Goal: Information Seeking & Learning: Learn about a topic

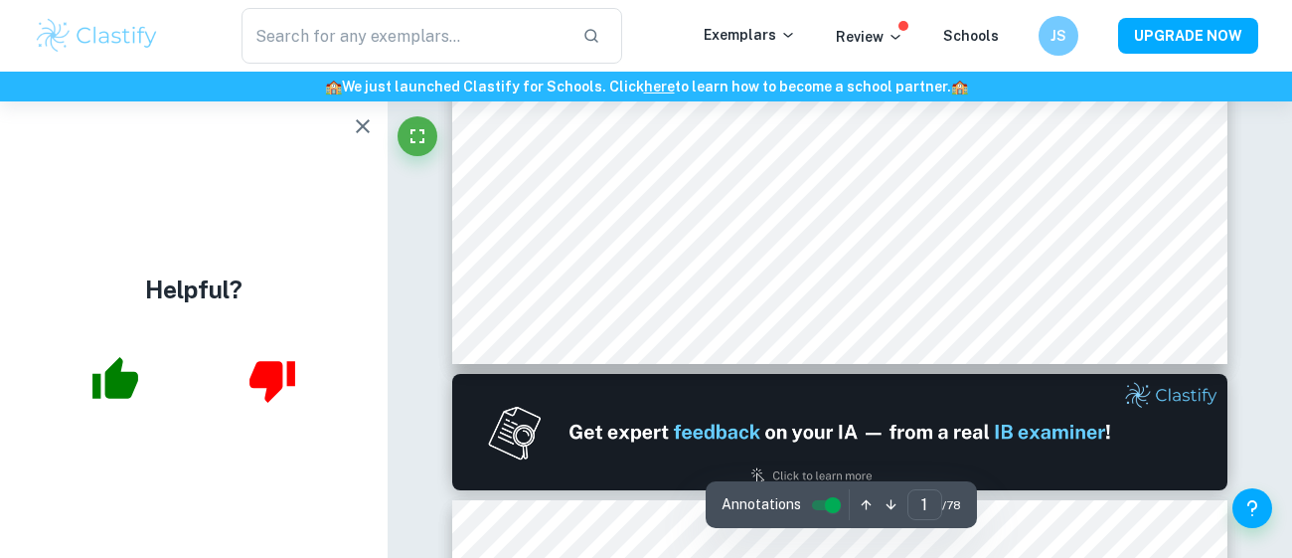
type input "2"
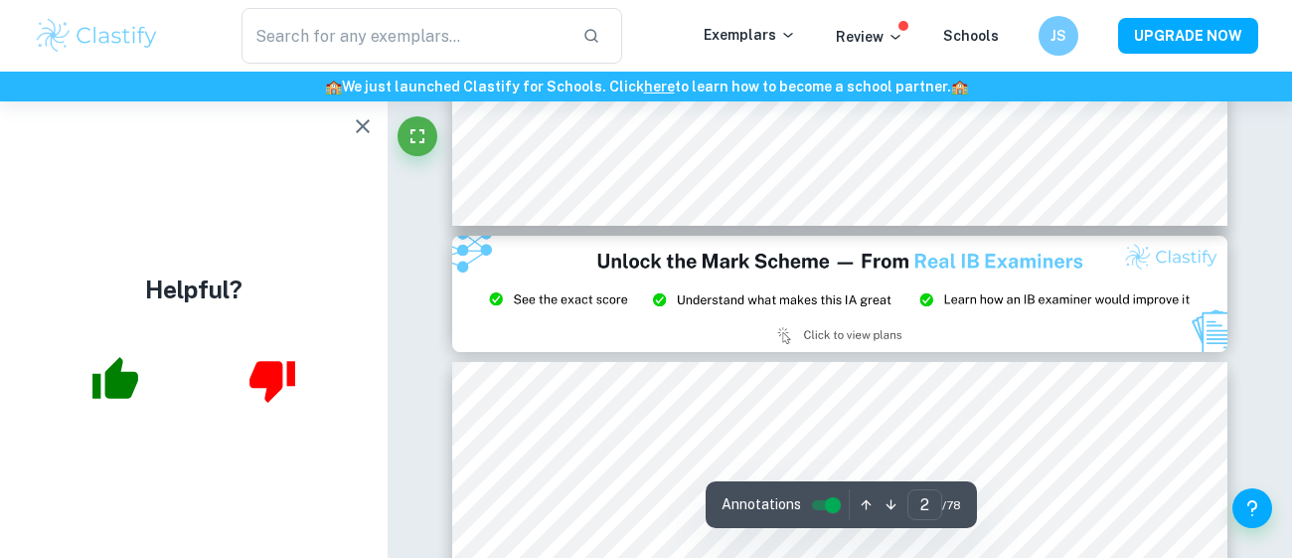
scroll to position [2226, 0]
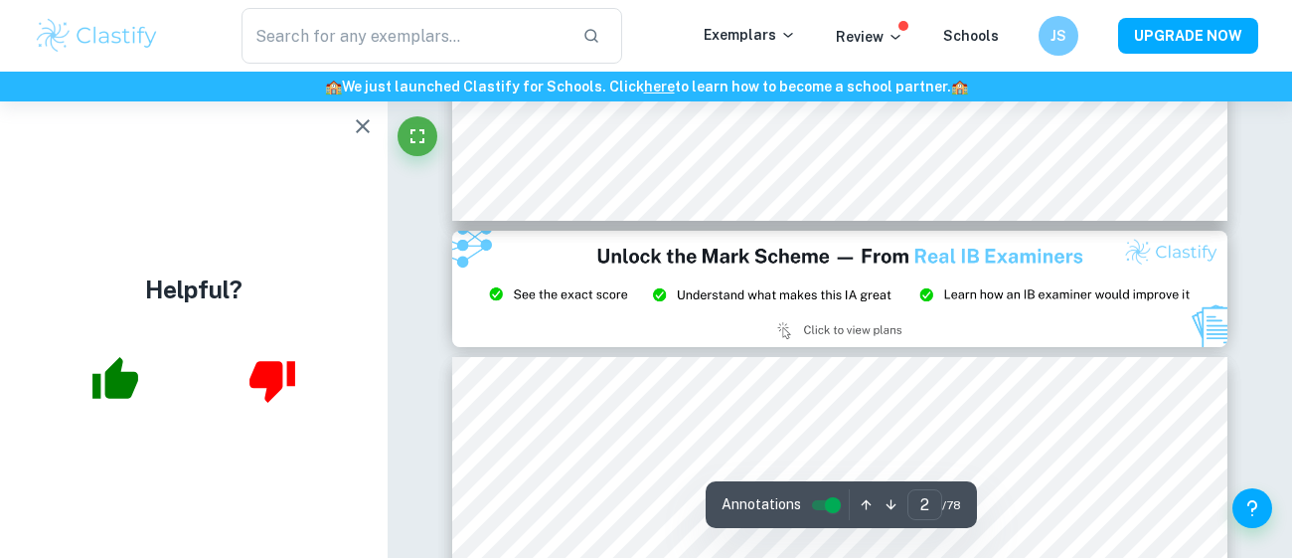
click at [363, 121] on icon "button" at bounding box center [363, 126] width 24 height 24
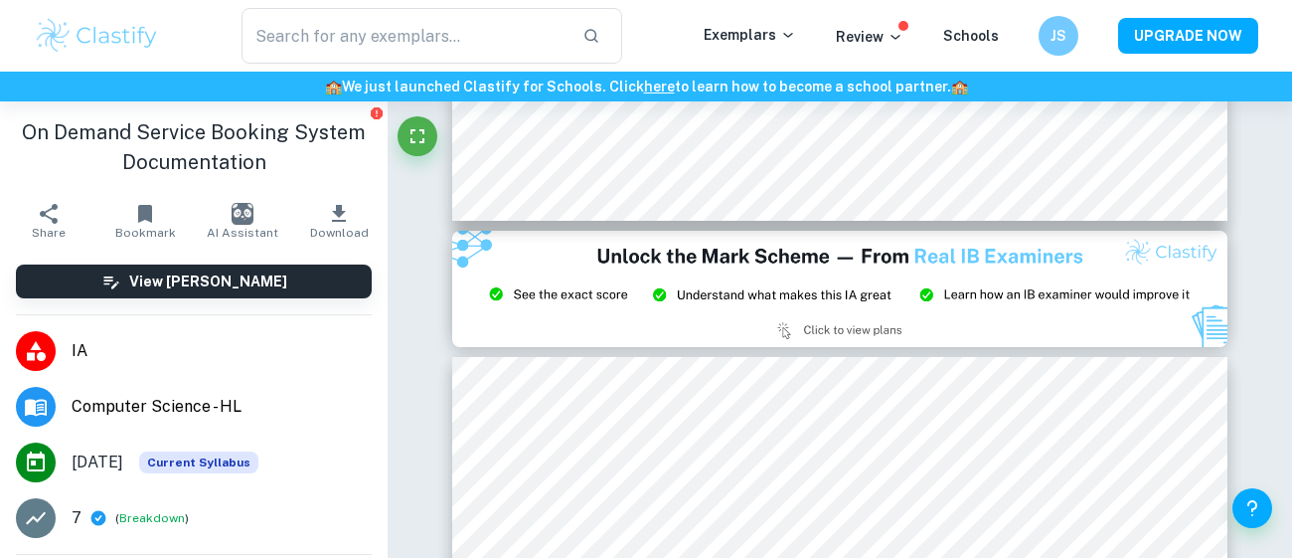
click at [152, 342] on span "IA" at bounding box center [222, 351] width 300 height 24
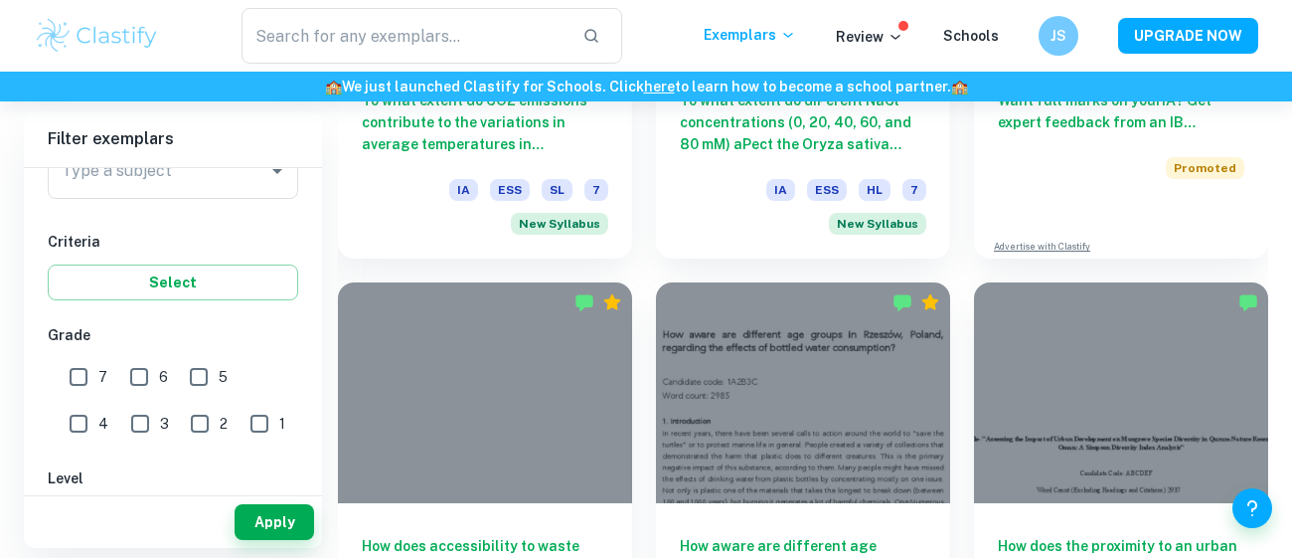
scroll to position [830, 0]
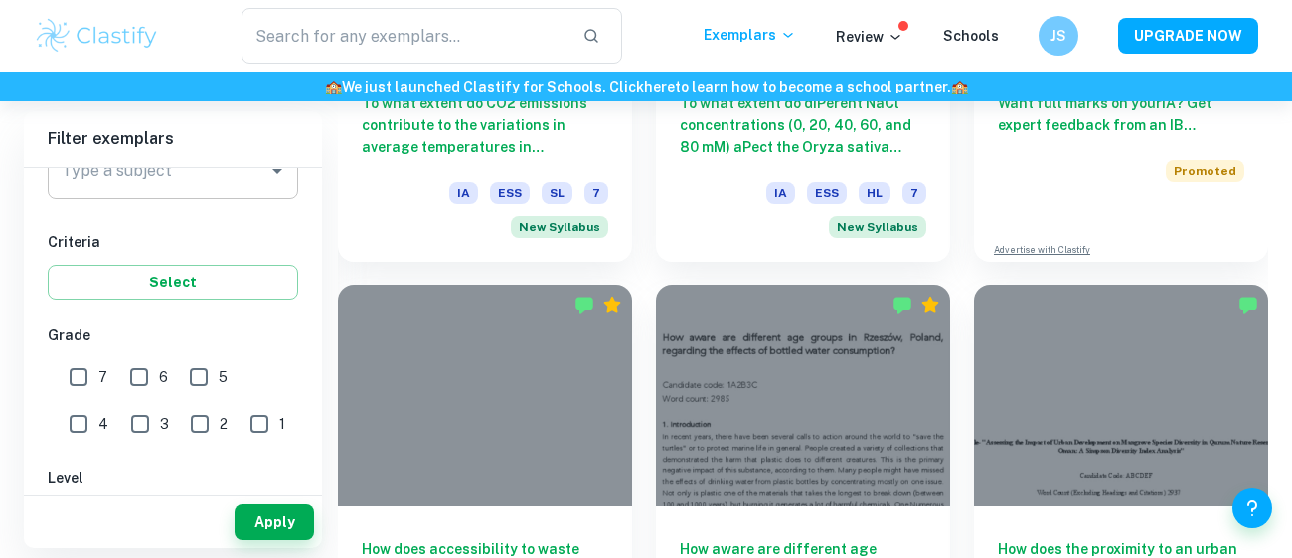
click at [257, 196] on div "Type a subject" at bounding box center [173, 171] width 250 height 56
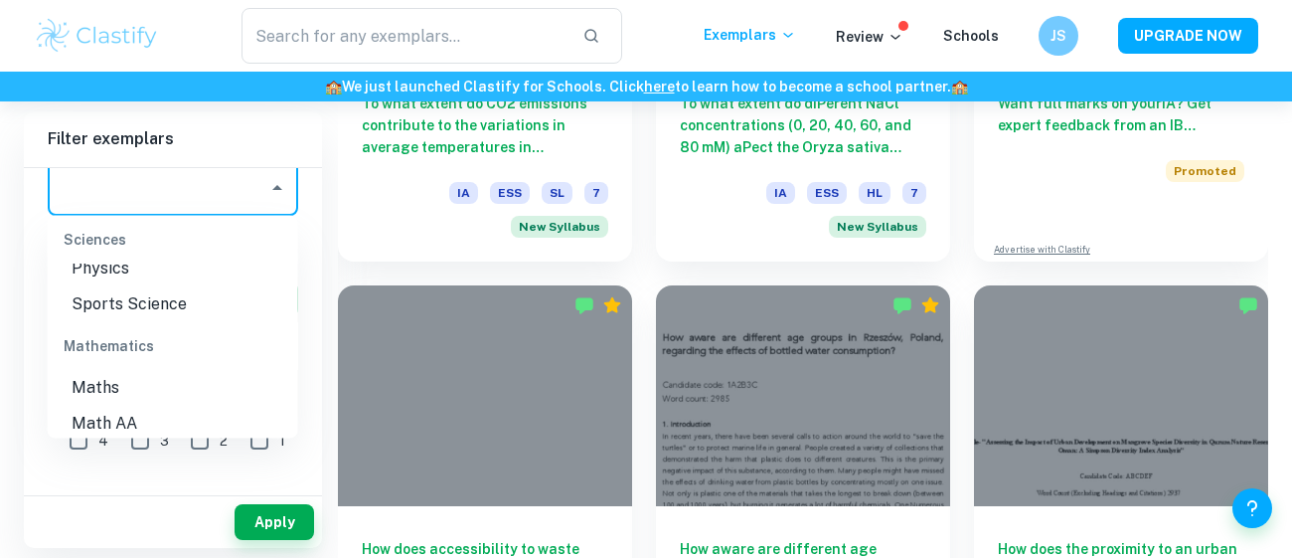
scroll to position [2623, 0]
click at [177, 439] on li "Math AI" at bounding box center [173, 457] width 250 height 36
type input "Math AI"
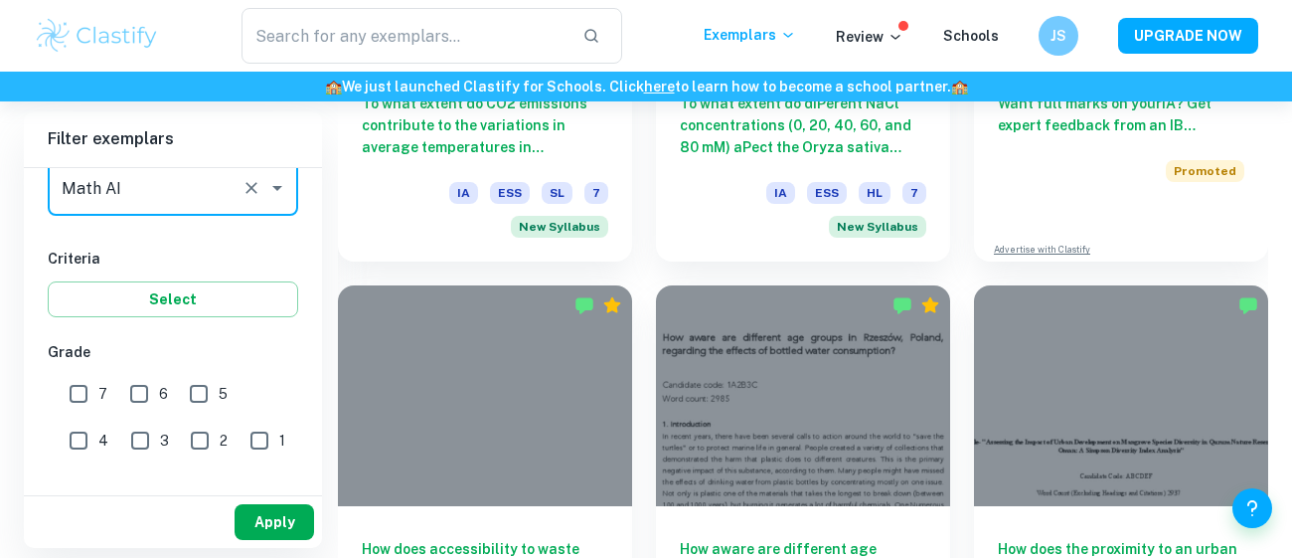
click at [248, 518] on button "Apply" at bounding box center [275, 522] width 80 height 36
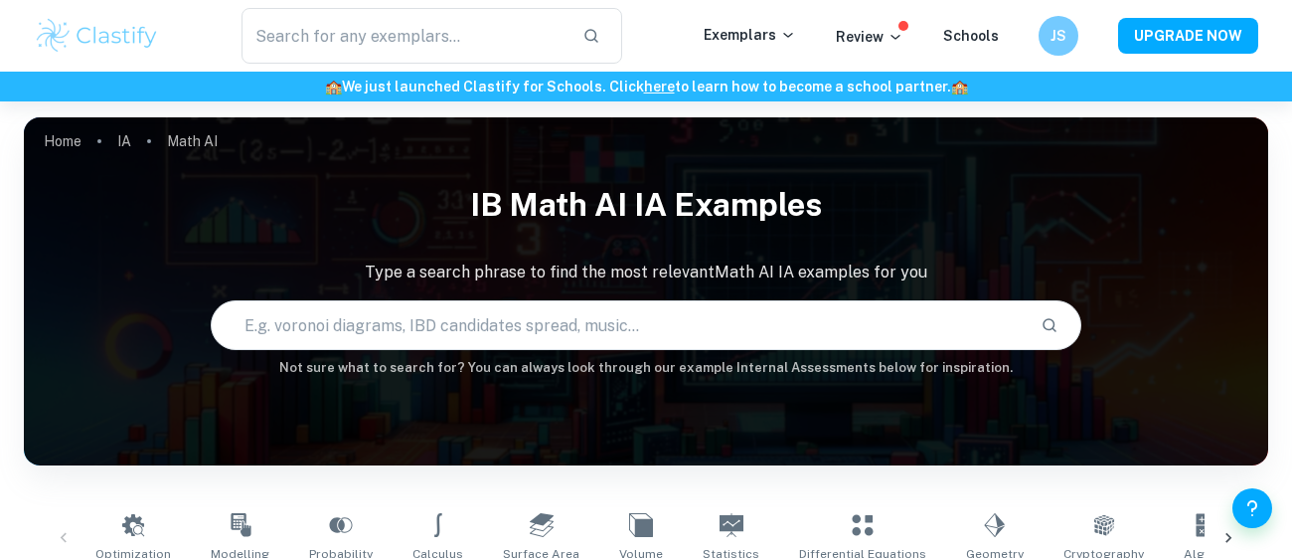
click at [843, 228] on h1 "IB Math AI IA examples" at bounding box center [646, 205] width 1244 height 64
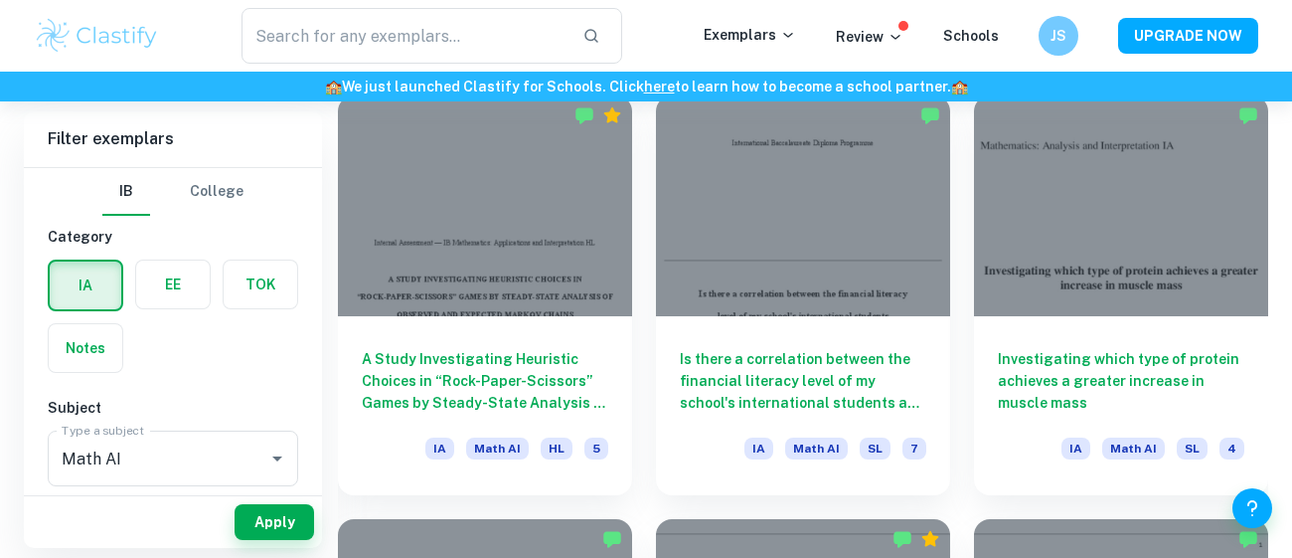
scroll to position [2271, 0]
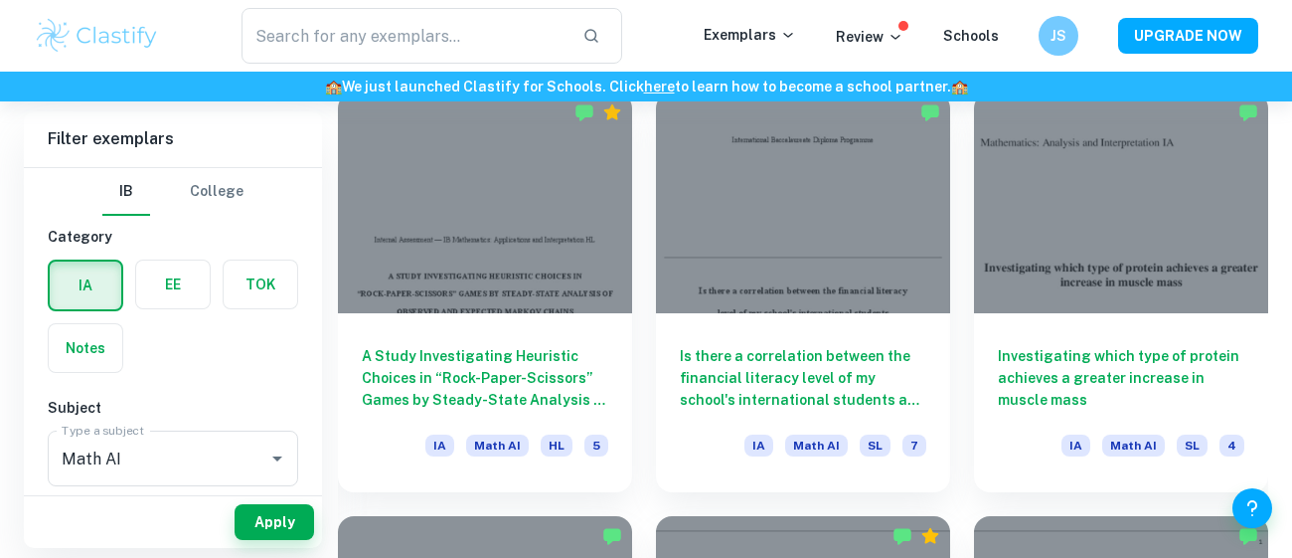
click at [843, 228] on div at bounding box center [803, 202] width 294 height 221
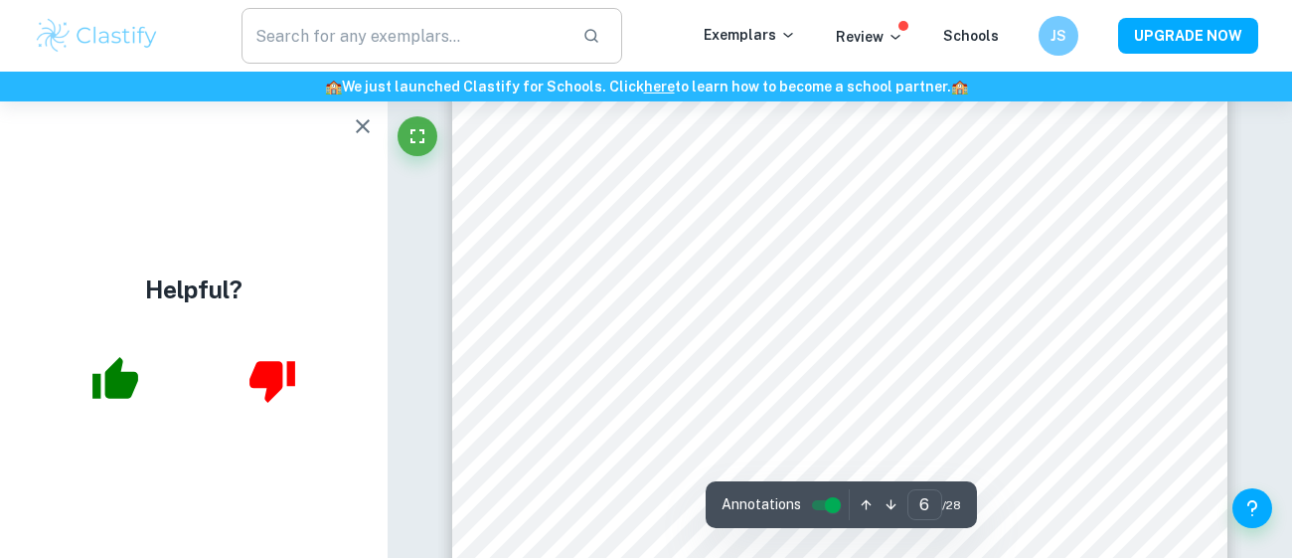
scroll to position [5665, 0]
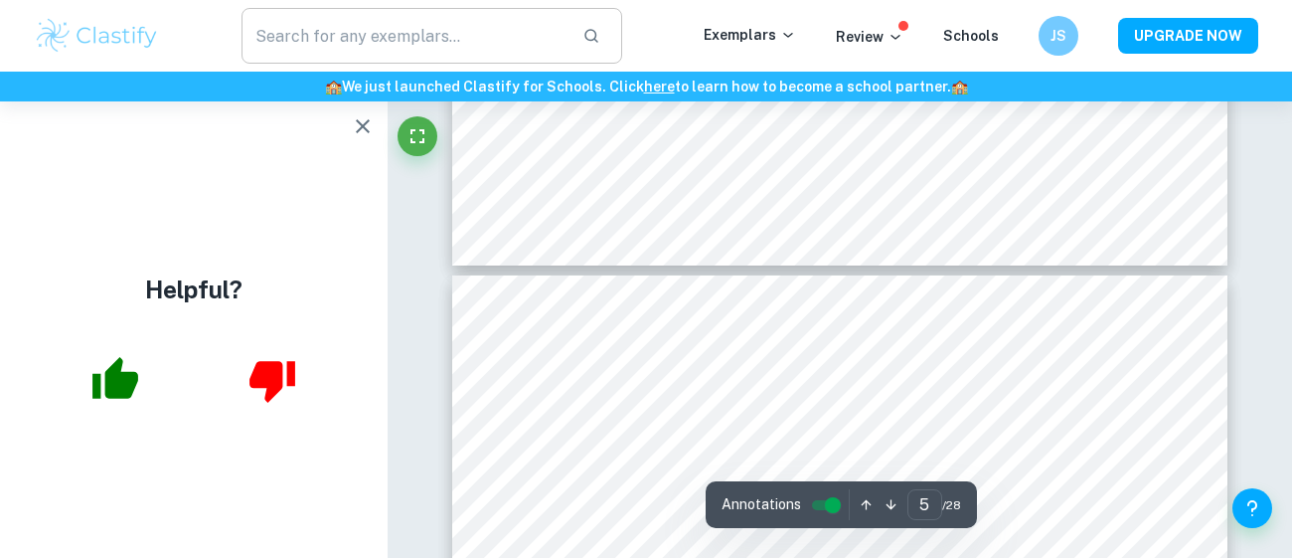
type input "4"
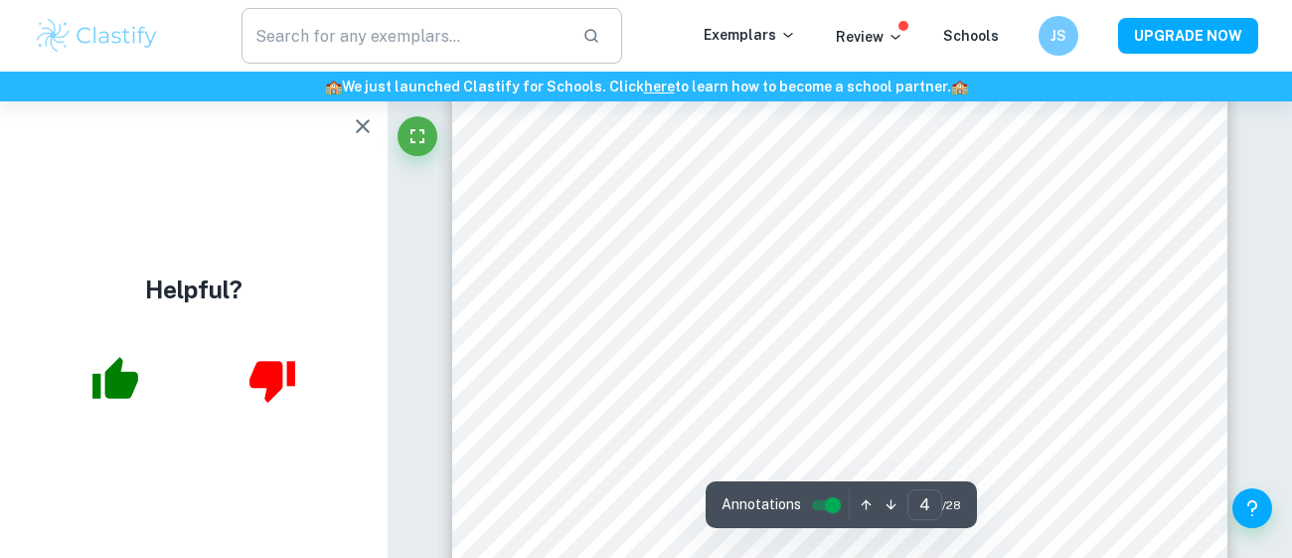
scroll to position [3828, 0]
